Goal: Check status

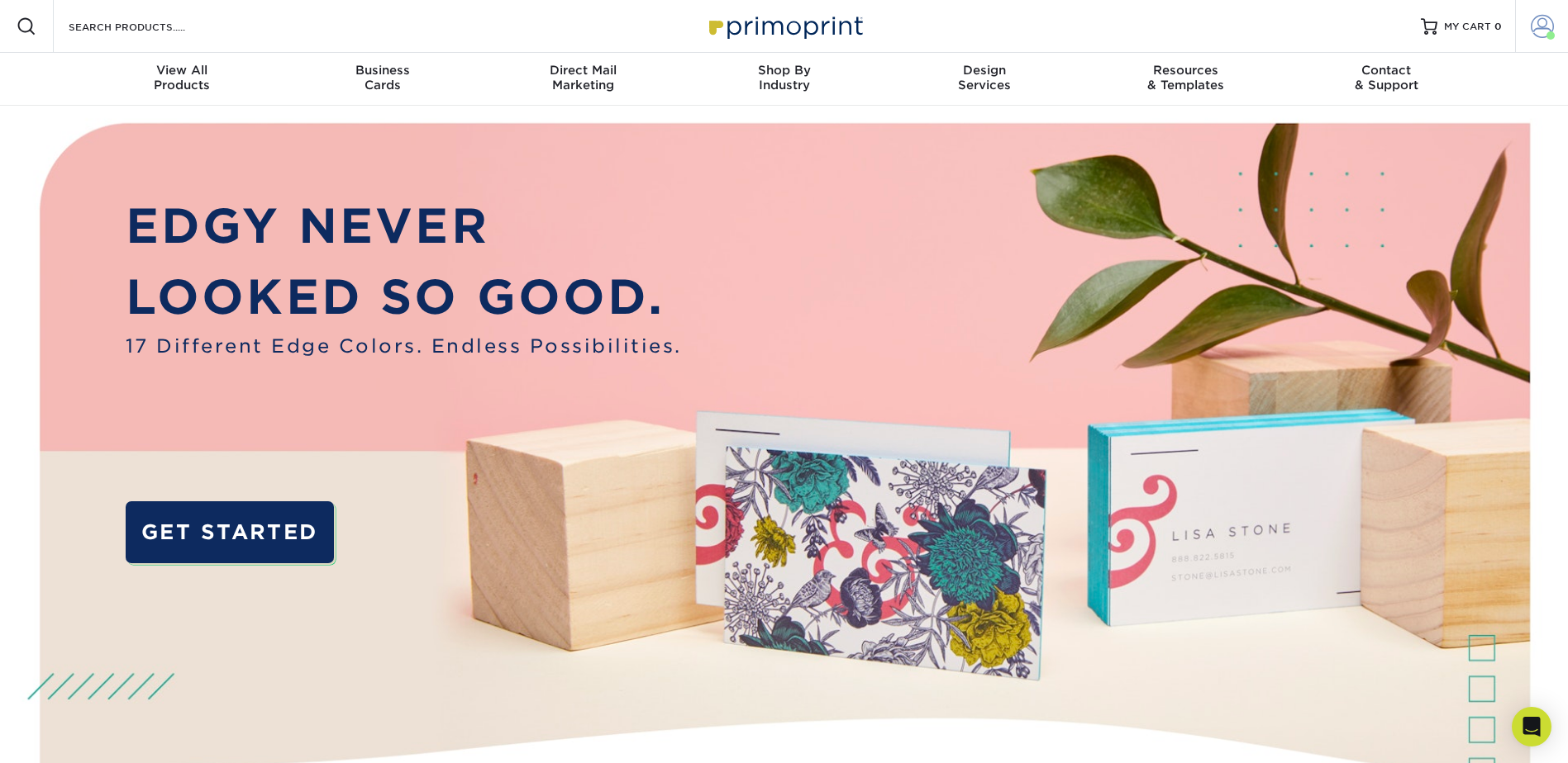
click at [1547, 33] on span at bounding box center [1550, 35] width 8 height 8
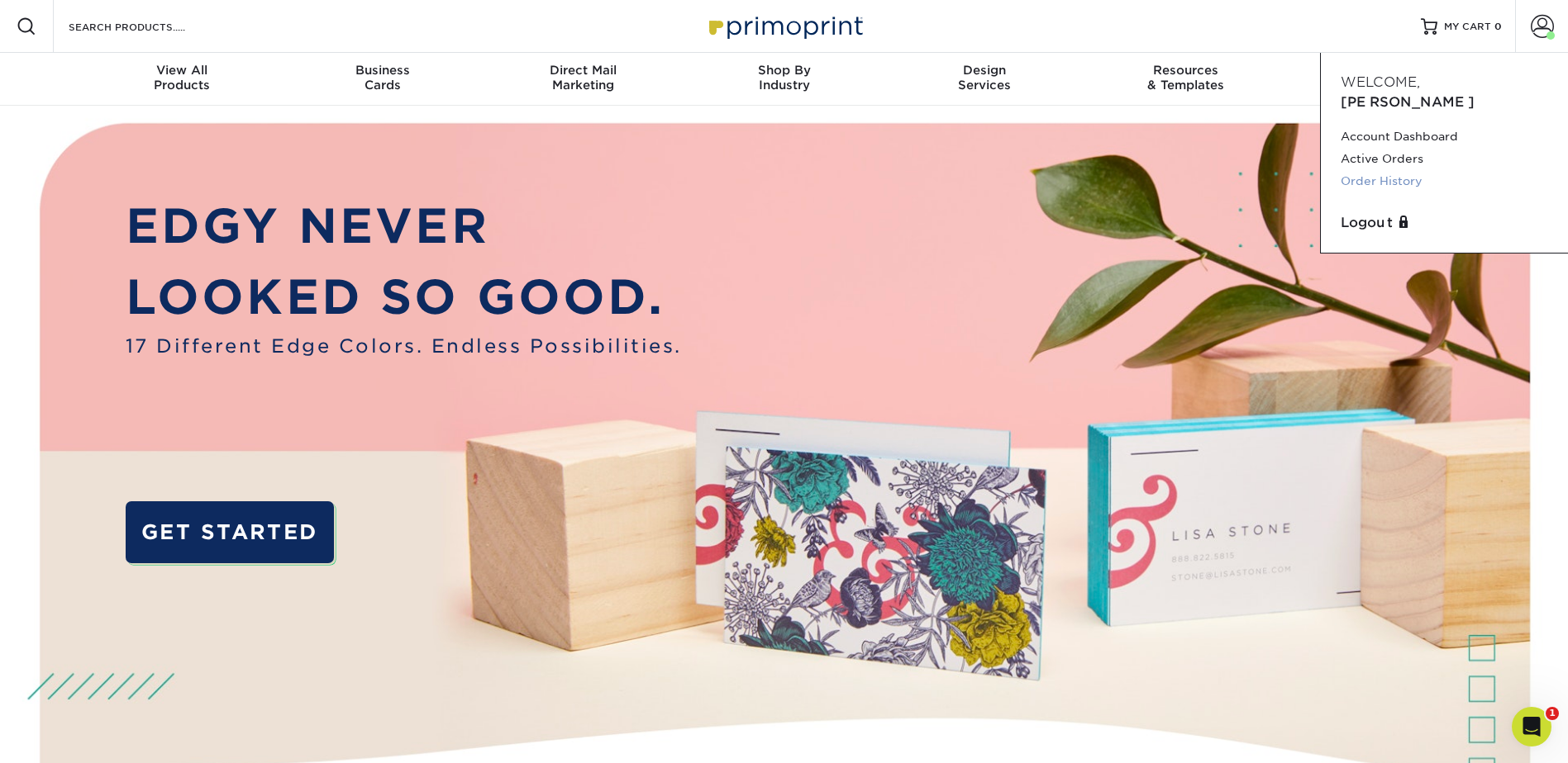
click at [1412, 170] on link "Order History" at bounding box center [1444, 181] width 207 height 22
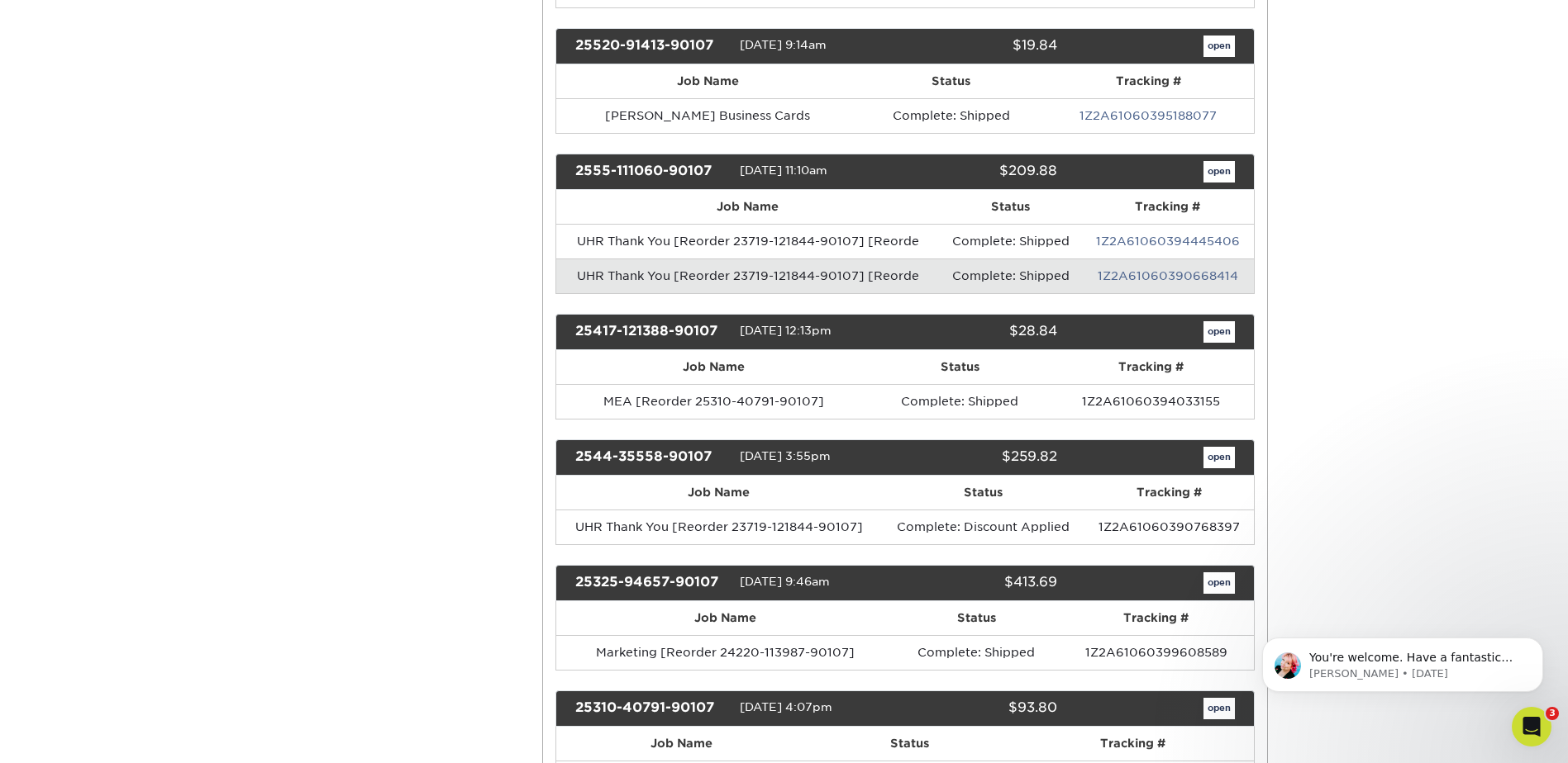
scroll to position [1709, 0]
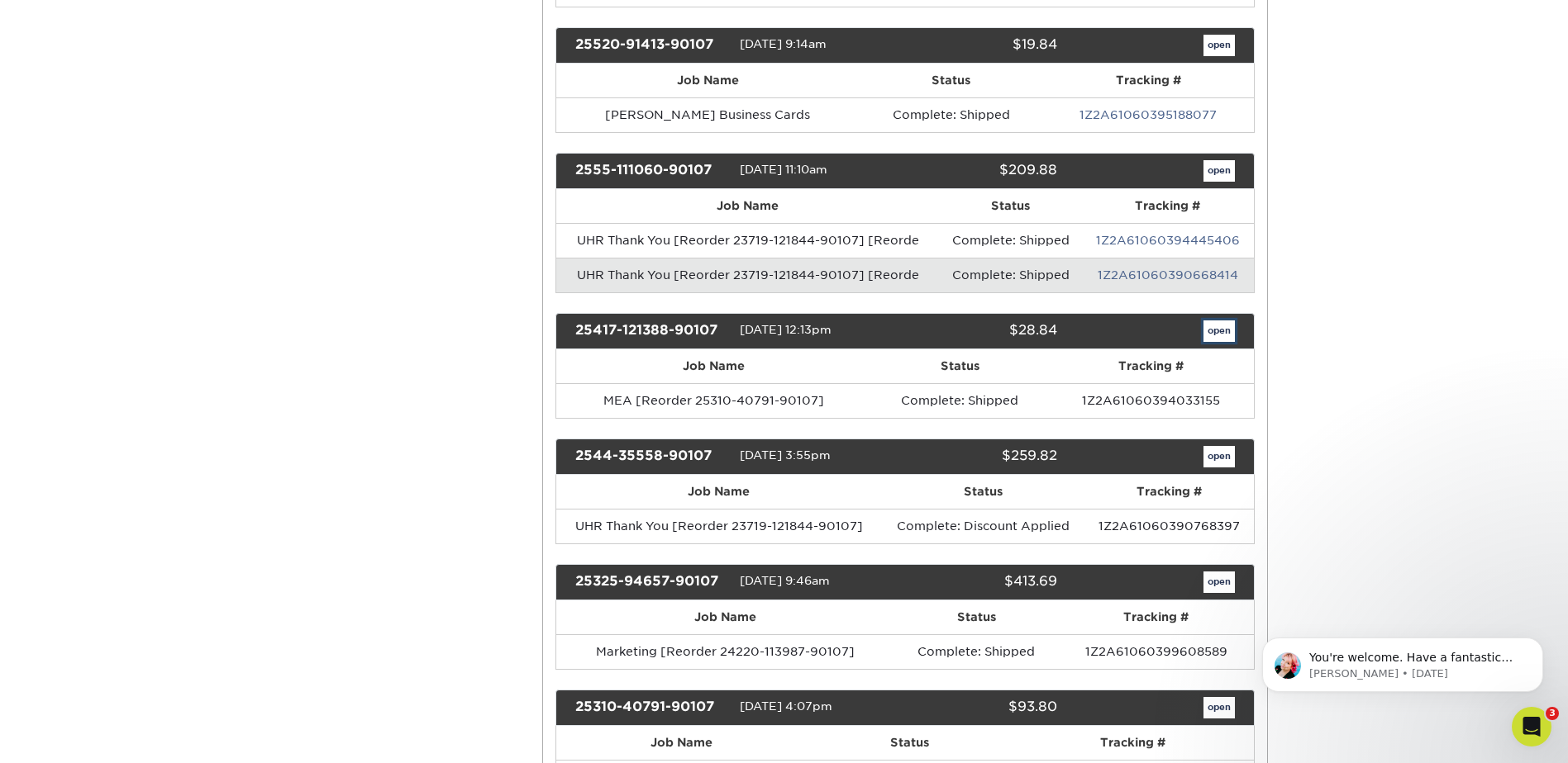
click at [1216, 330] on link "open" at bounding box center [1218, 330] width 31 height 21
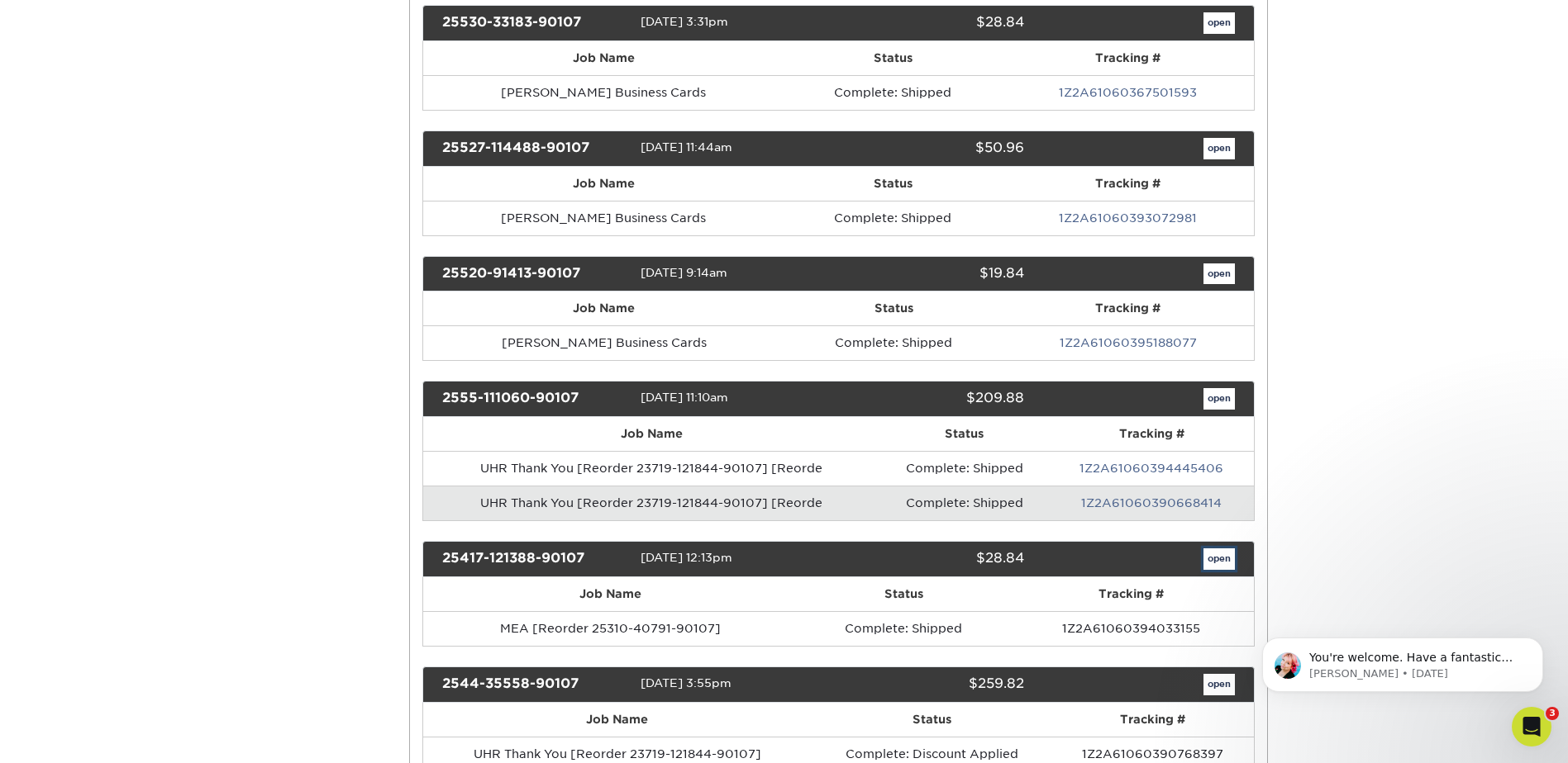
scroll to position [0, 0]
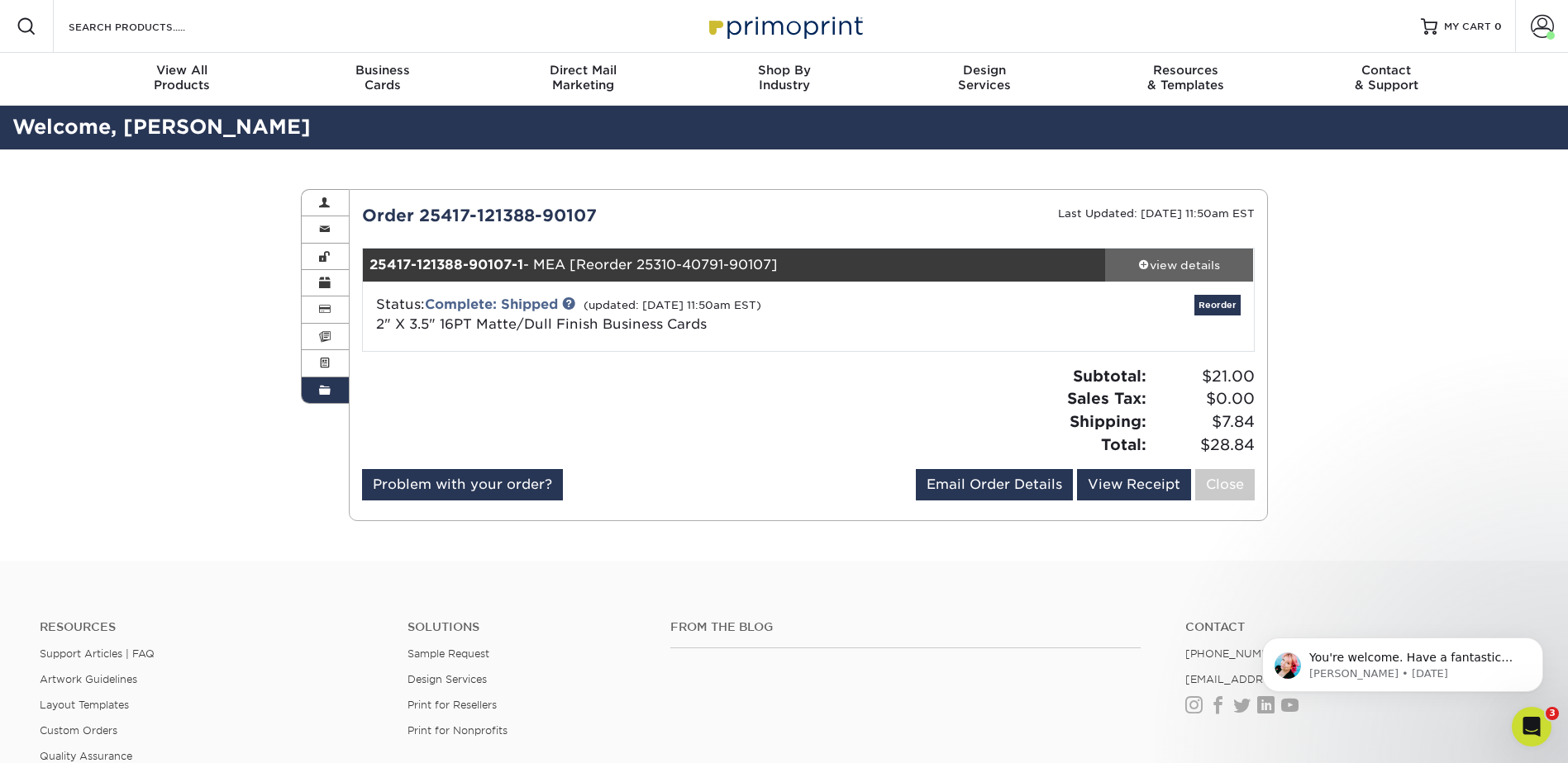
click at [1195, 264] on div "view details" at bounding box center [1179, 265] width 149 height 17
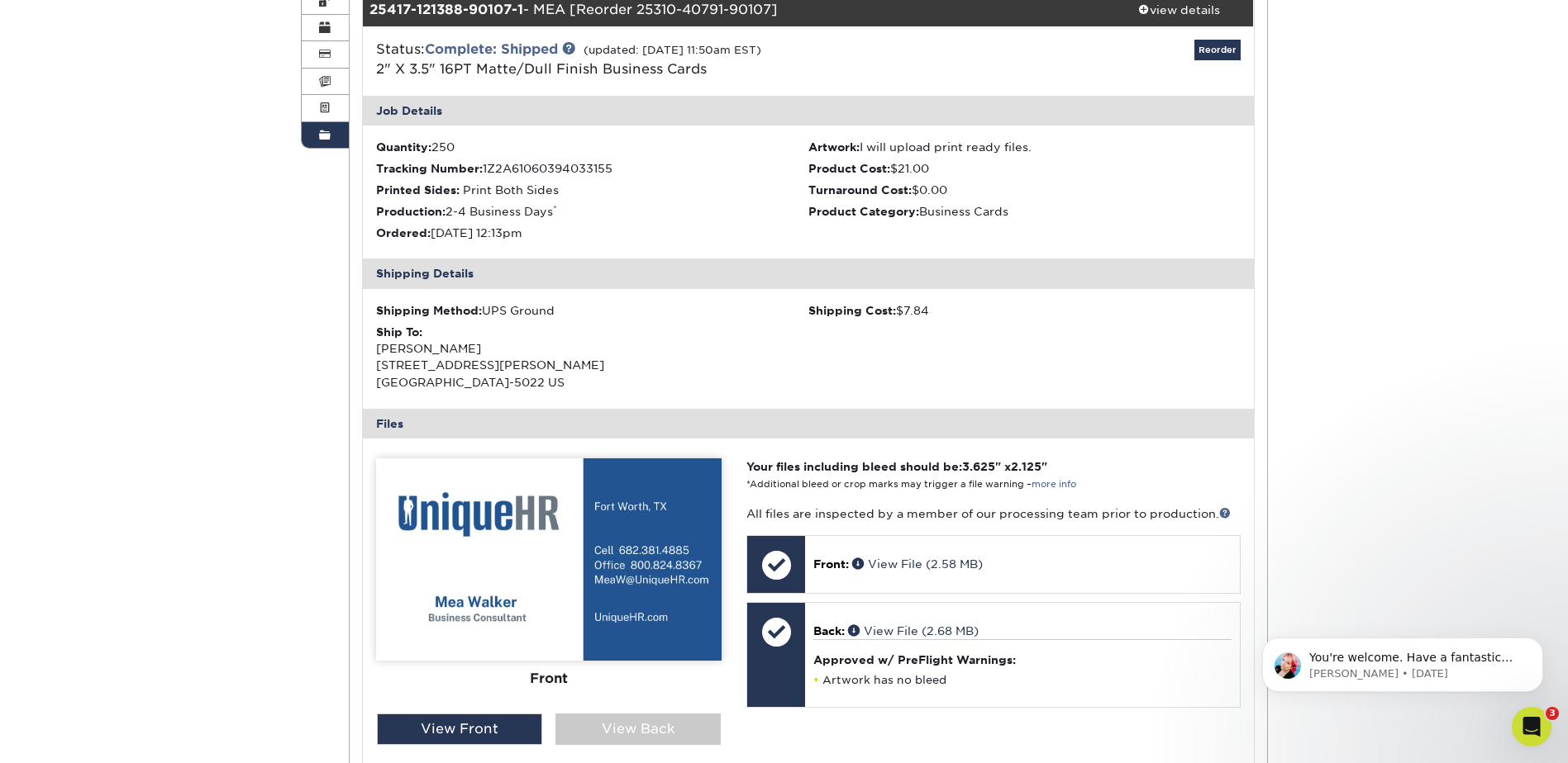
scroll to position [256, 0]
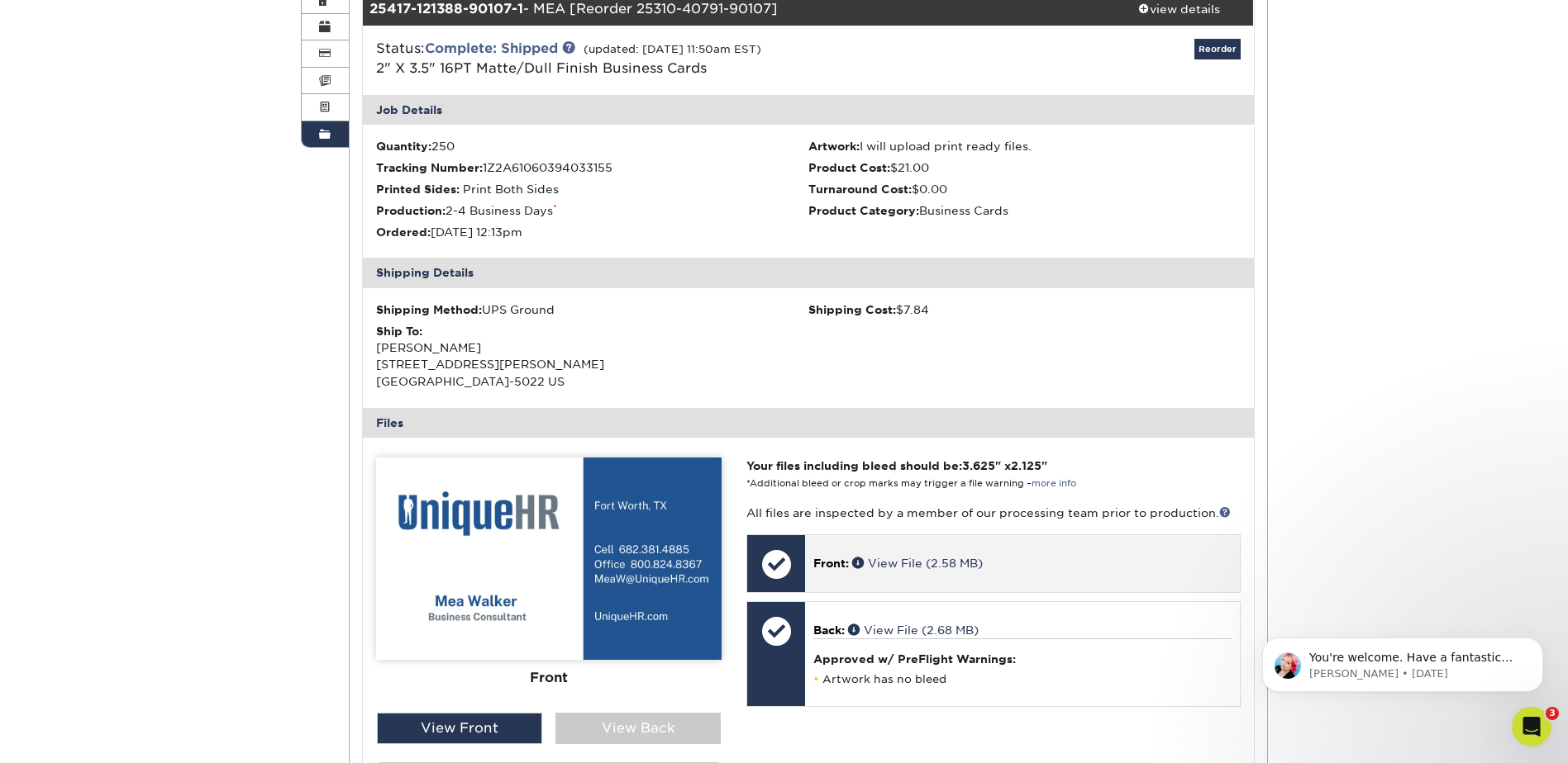
click at [828, 556] on p "Front: View File (2.58 MB)" at bounding box center [1022, 564] width 418 height 17
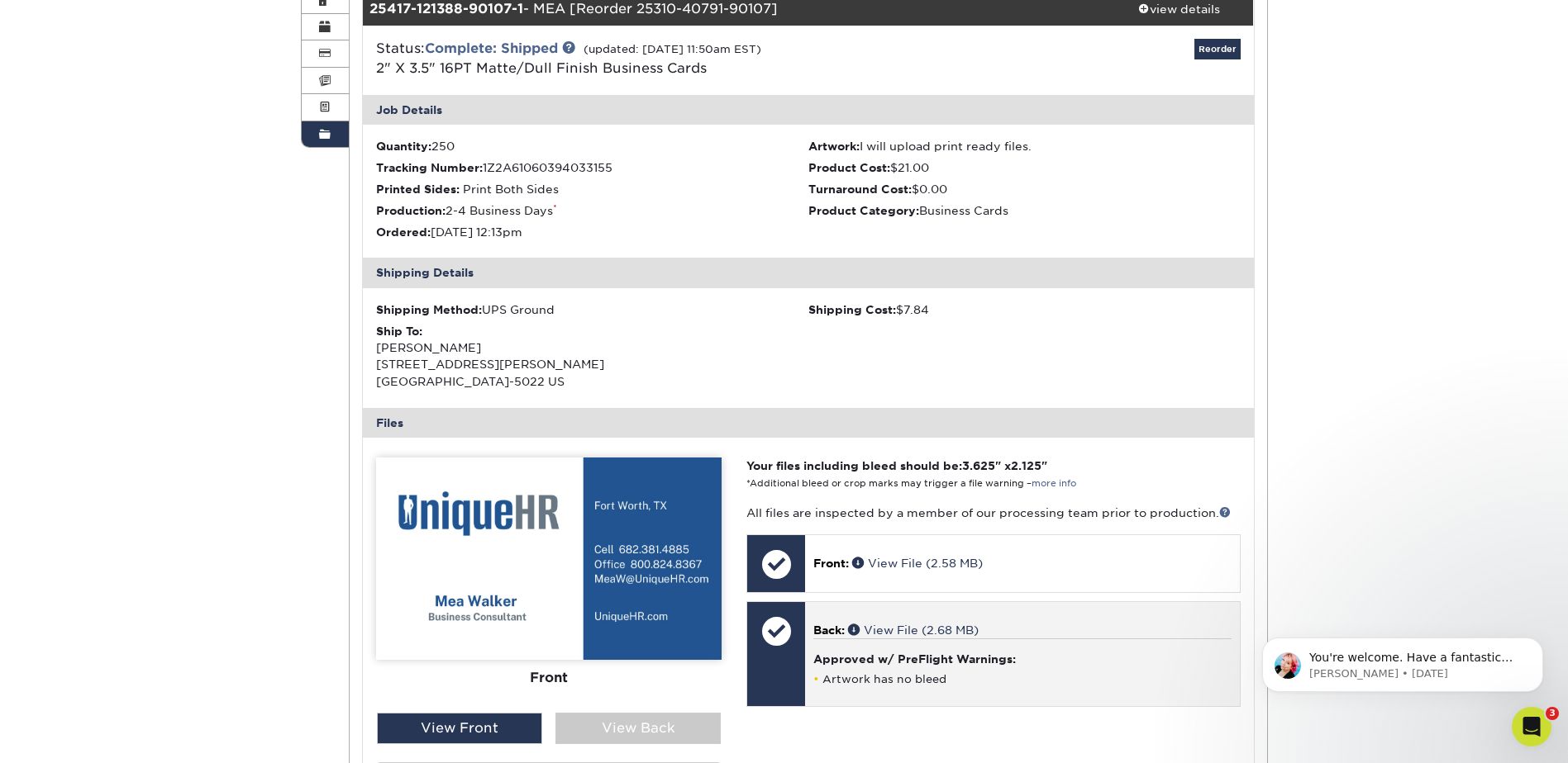
click at [818, 624] on span "Back:" at bounding box center [828, 630] width 31 height 14
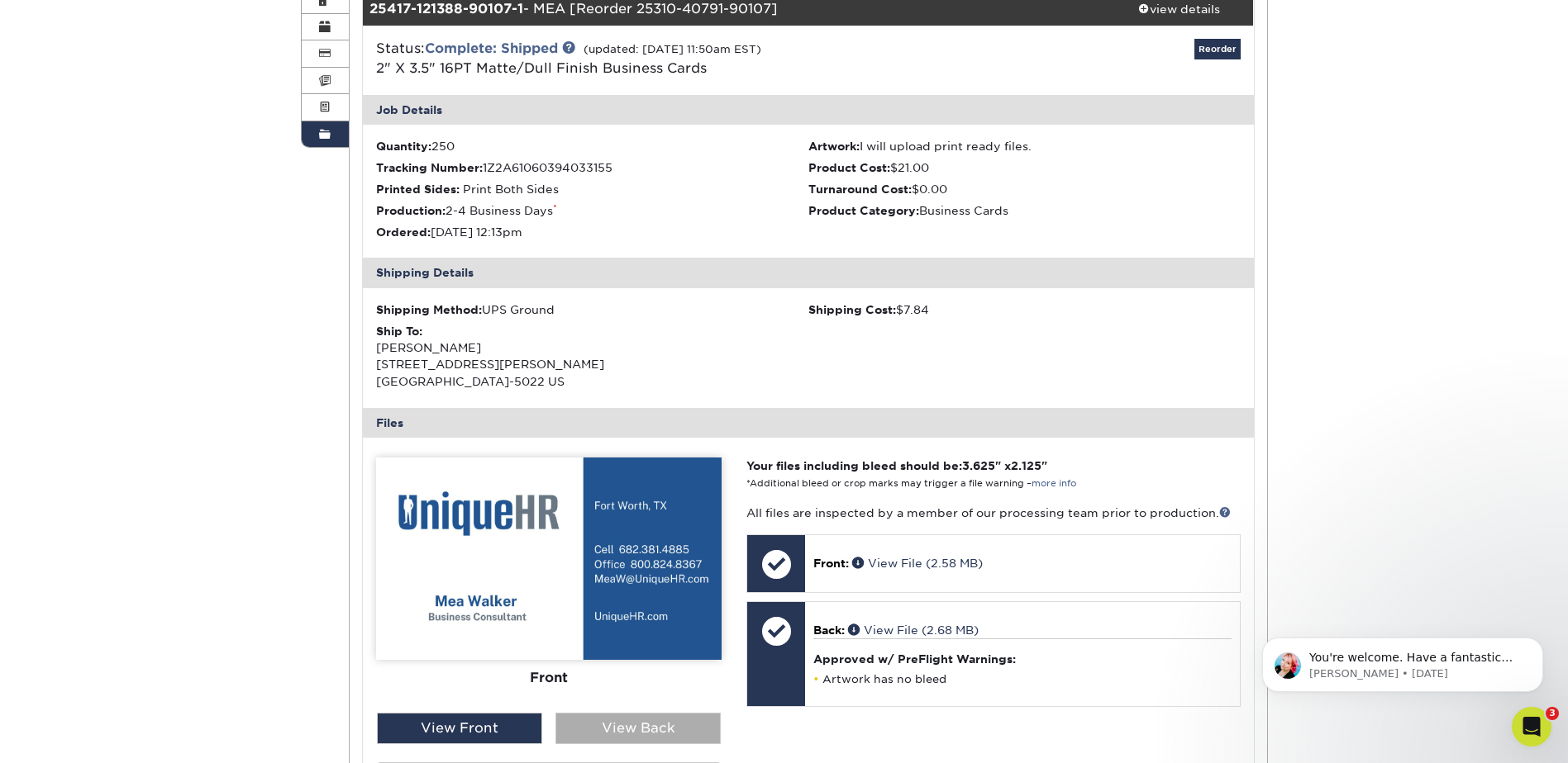
click at [658, 729] on div "View Back" at bounding box center [638, 728] width 166 height 31
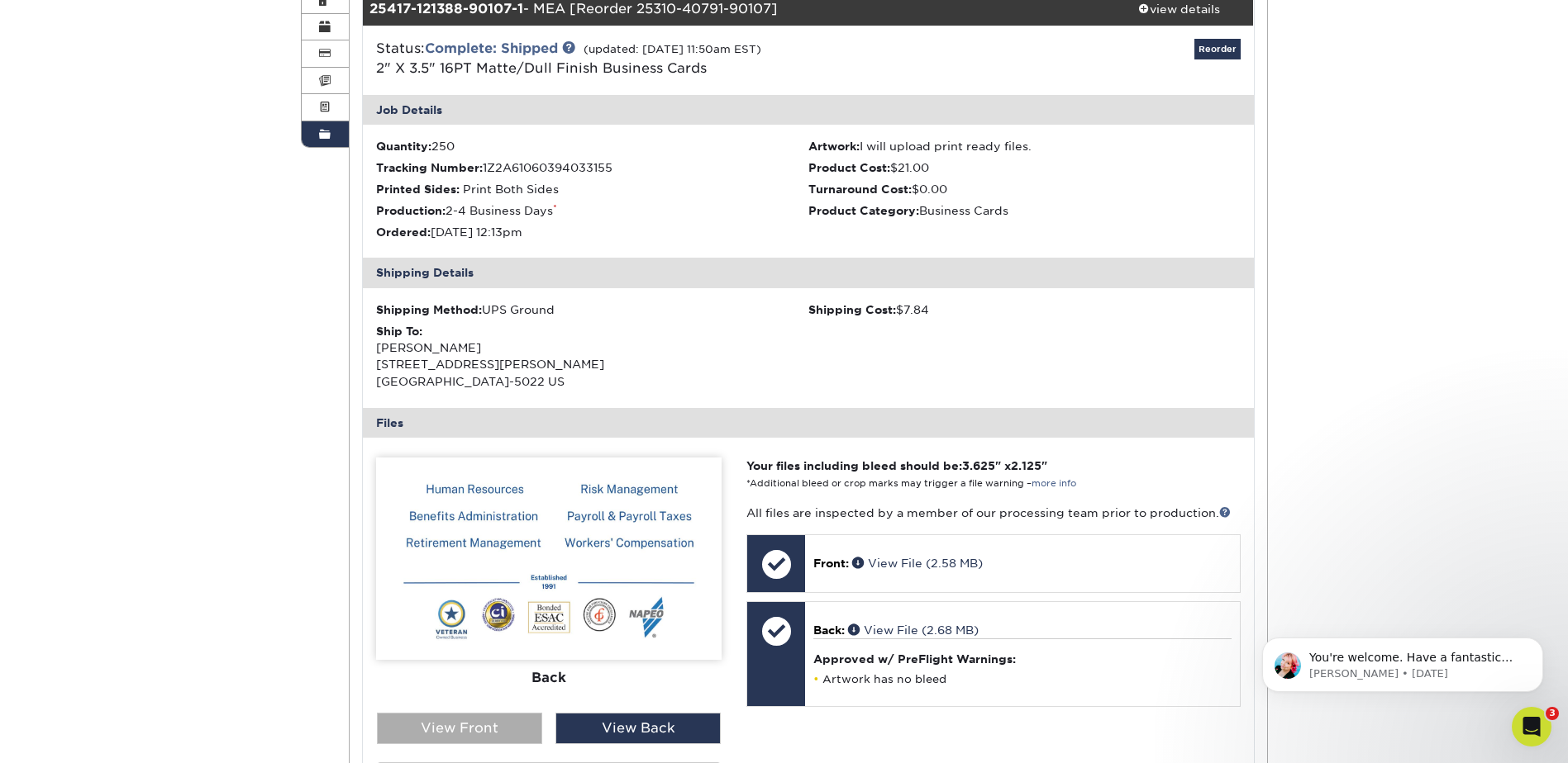
click at [510, 724] on div "View Front" at bounding box center [460, 728] width 166 height 31
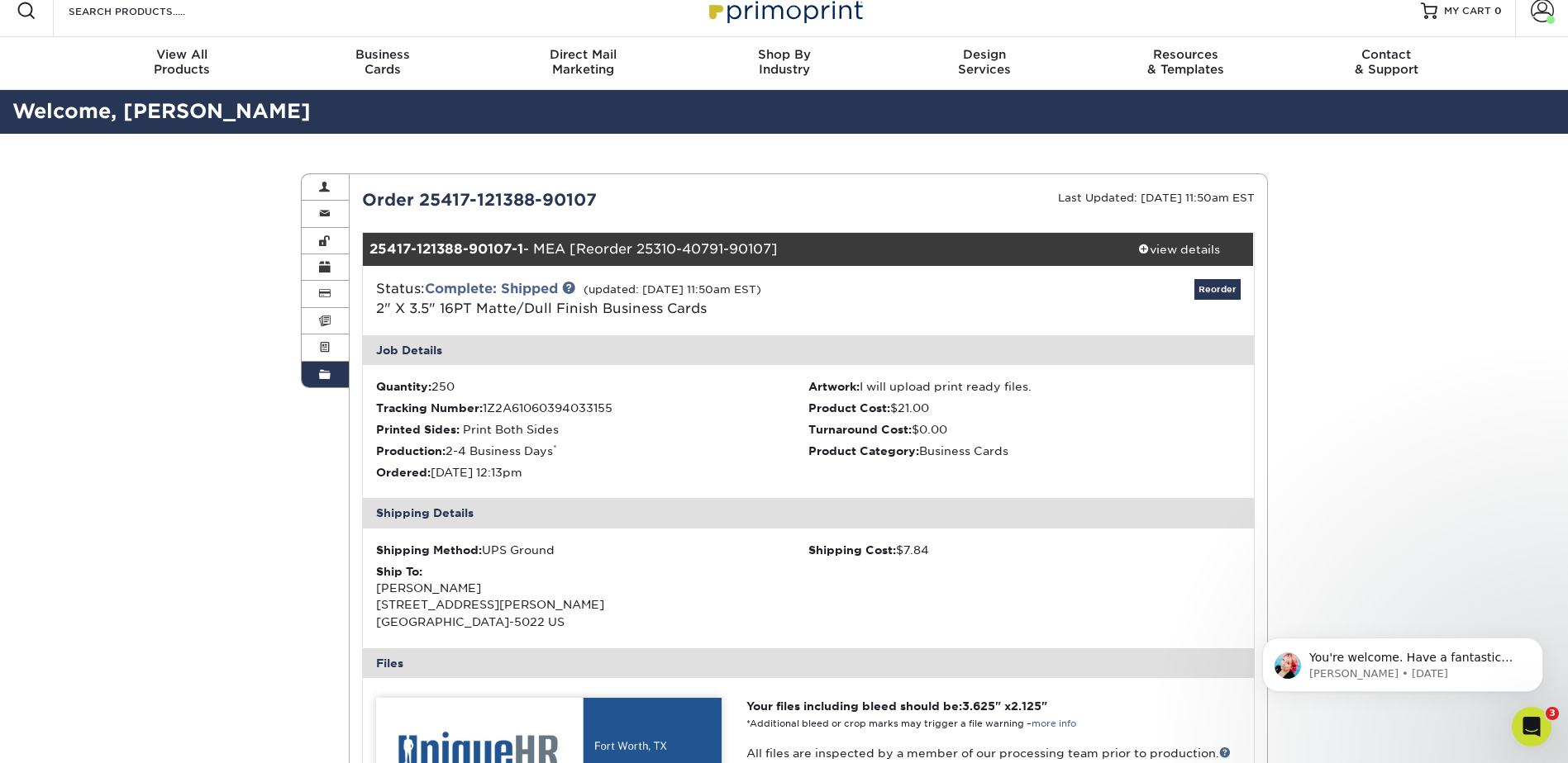
scroll to position [0, 0]
